Goal: Transaction & Acquisition: Purchase product/service

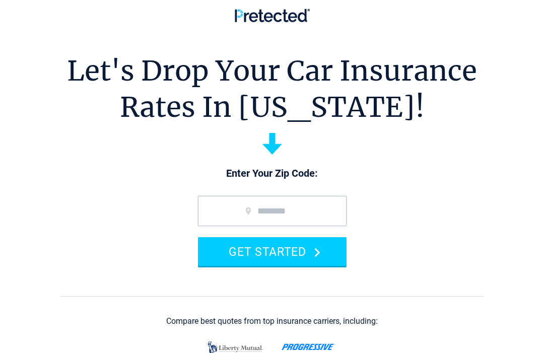
click at [231, 207] on input "zip code" at bounding box center [272, 211] width 149 height 30
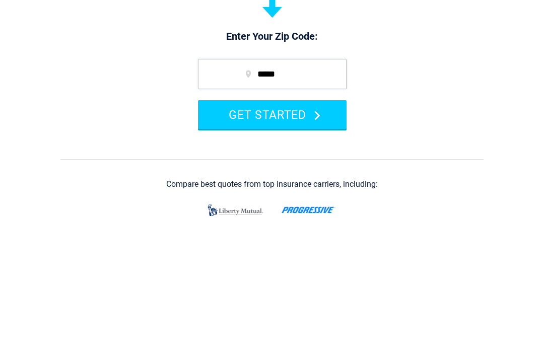
type input "*****"
click at [333, 237] on button "GET STARTED" at bounding box center [272, 251] width 149 height 29
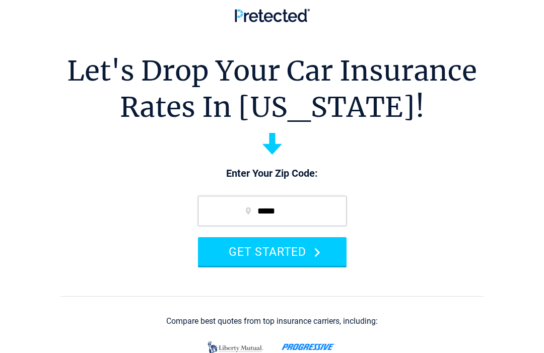
click at [334, 255] on button "GET STARTED" at bounding box center [272, 251] width 149 height 29
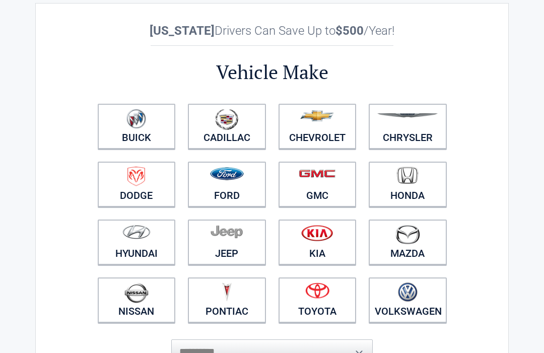
scroll to position [35, 0]
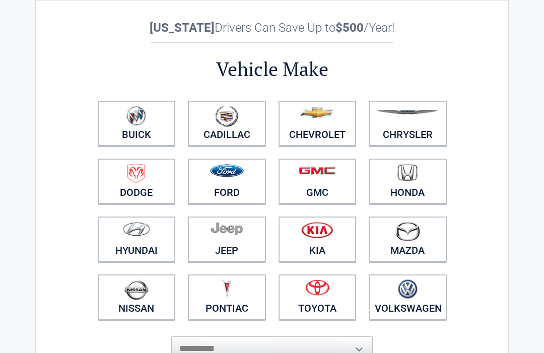
click at [338, 126] on figure at bounding box center [318, 117] width 66 height 23
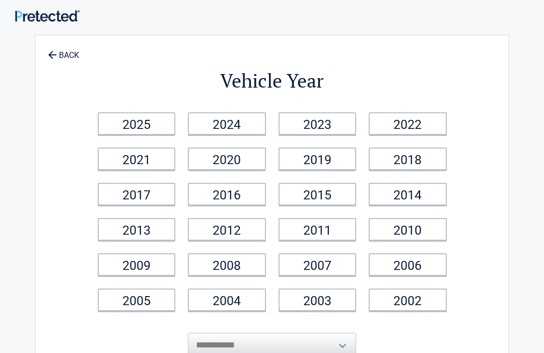
scroll to position [0, 0]
click at [427, 118] on link "2022" at bounding box center [408, 124] width 78 height 23
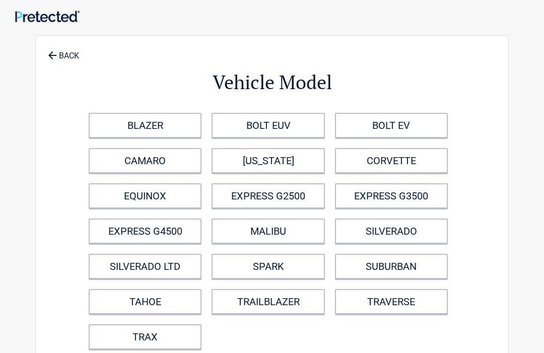
click at [178, 191] on link "EQUINOX" at bounding box center [145, 195] width 113 height 25
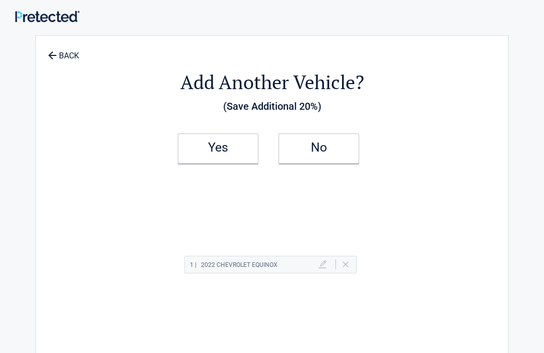
click at [247, 148] on h2 "Yes" at bounding box center [217, 147] width 59 height 7
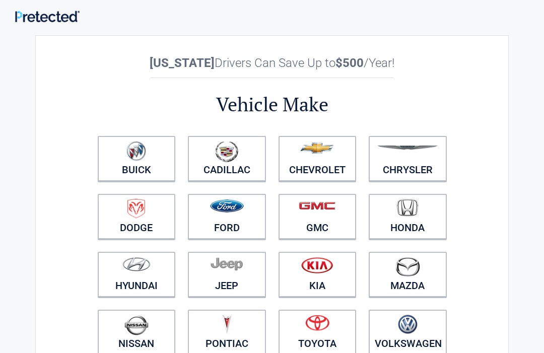
click at [243, 207] on img at bounding box center [227, 206] width 34 height 13
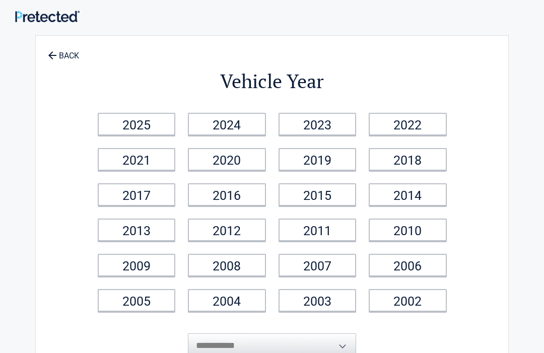
click at [342, 161] on link "2019" at bounding box center [318, 159] width 78 height 23
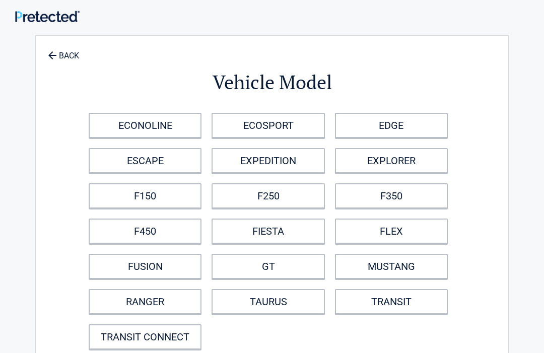
click at [177, 199] on link "F150" at bounding box center [145, 195] width 113 height 25
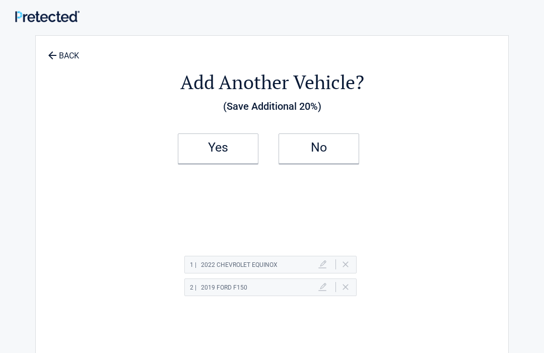
click at [345, 143] on link "No" at bounding box center [319, 149] width 81 height 30
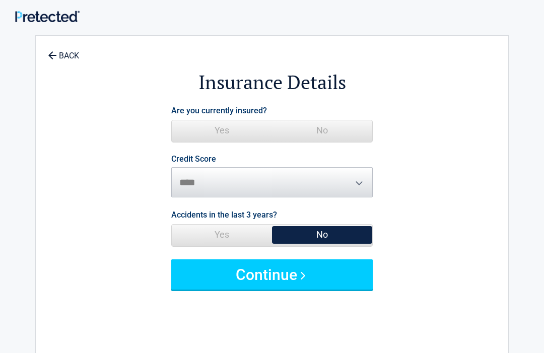
click at [228, 131] on span "Yes" at bounding box center [222, 130] width 100 height 20
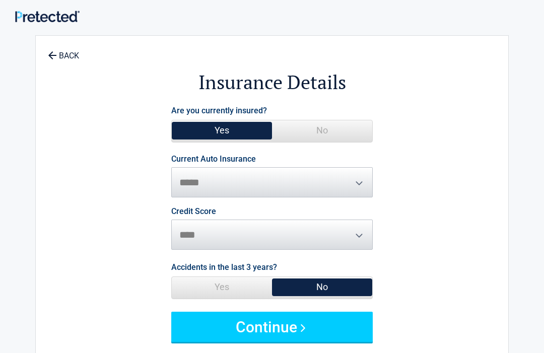
click at [354, 321] on button "Continue" at bounding box center [272, 327] width 202 height 30
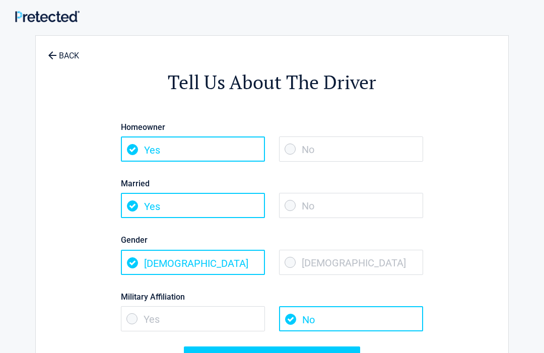
click at [235, 149] on span "Yes" at bounding box center [193, 149] width 144 height 25
click at [245, 203] on span "Yes" at bounding box center [193, 205] width 144 height 25
click at [240, 268] on span "[DEMOGRAPHIC_DATA]" at bounding box center [193, 262] width 144 height 25
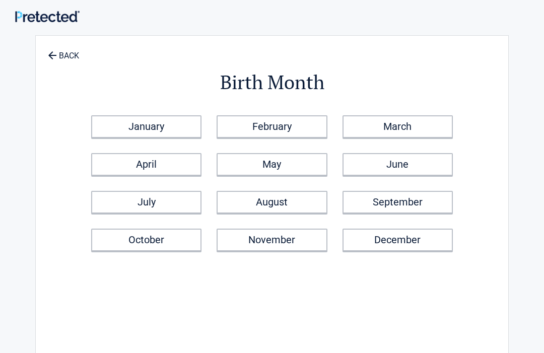
click at [314, 200] on link "August" at bounding box center [272, 202] width 110 height 23
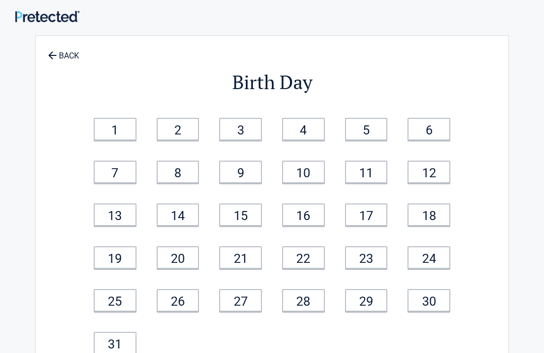
click at [246, 219] on link "15" at bounding box center [240, 215] width 43 height 23
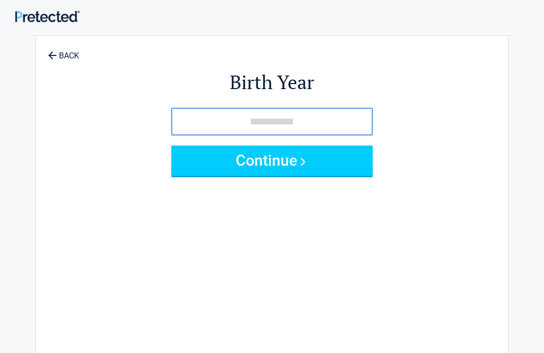
click at [232, 127] on input "tel" at bounding box center [272, 122] width 202 height 28
type input "****"
click at [326, 155] on button "Continue" at bounding box center [272, 161] width 202 height 30
